Goal: Navigation & Orientation: Find specific page/section

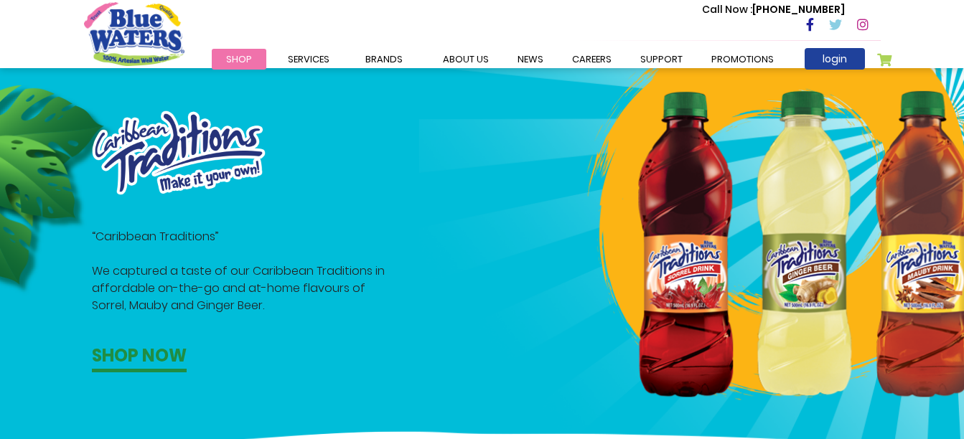
scroll to position [719, 0]
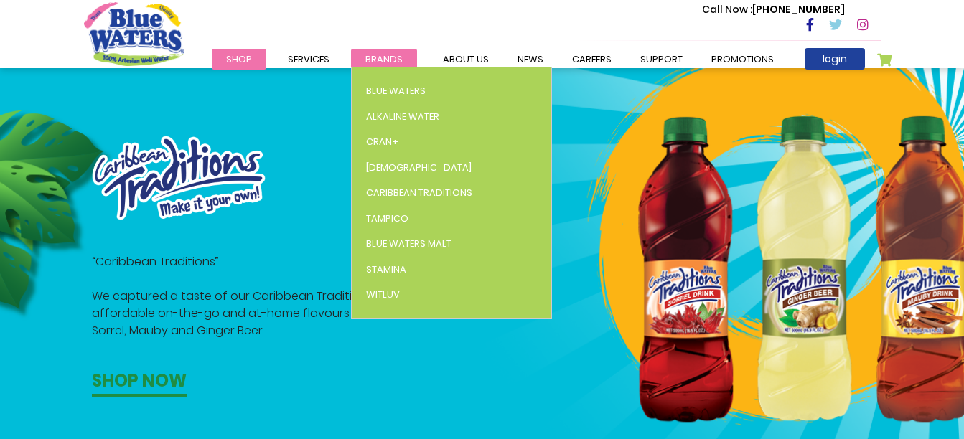
drag, startPoint x: 556, startPoint y: 246, endPoint x: 379, endPoint y: 55, distance: 260.5
click at [379, 55] on span "Brands" at bounding box center [383, 59] width 37 height 14
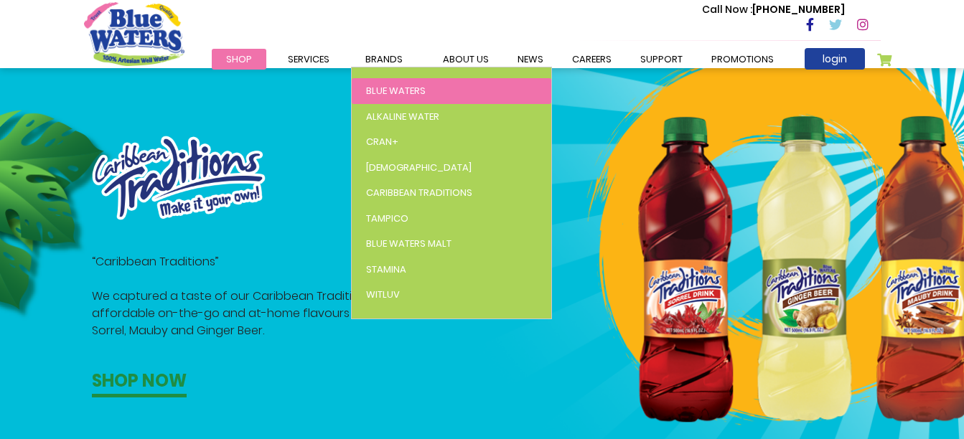
click at [380, 93] on span "Blue Waters" at bounding box center [396, 91] width 60 height 14
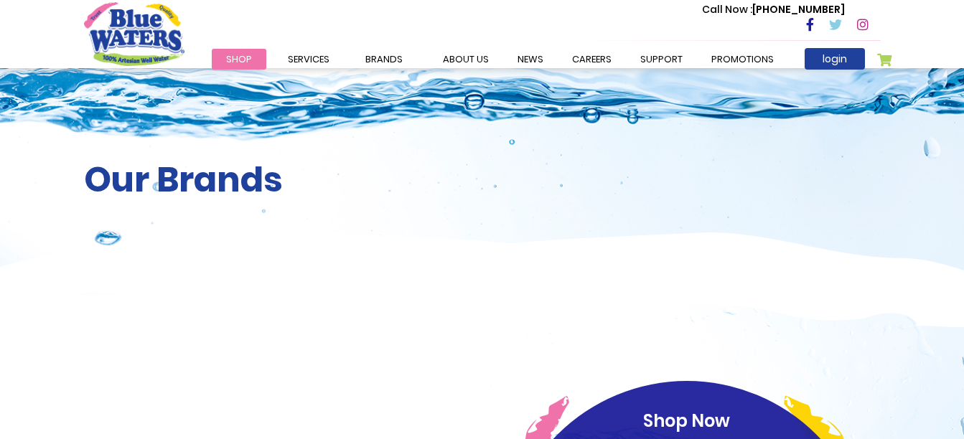
click at [380, 58] on span "Brands" at bounding box center [383, 59] width 37 height 14
click at [734, 62] on link "Promotions" at bounding box center [742, 59] width 91 height 21
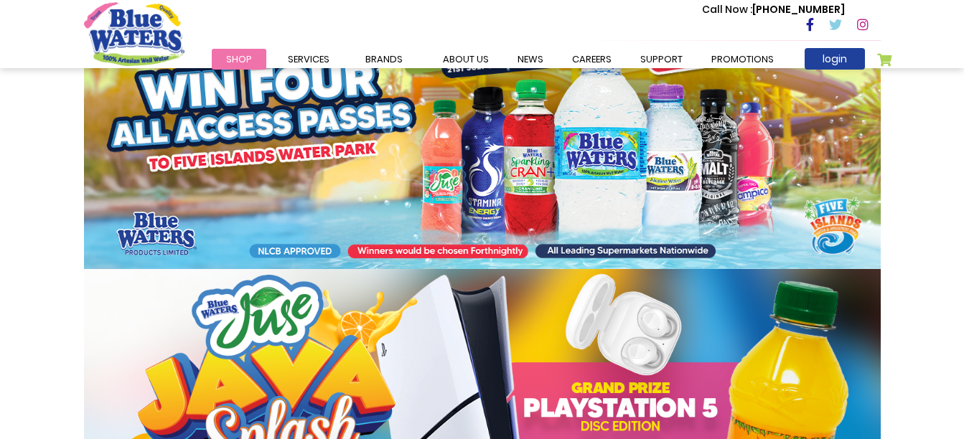
scroll to position [271, 0]
